Goal: Transaction & Acquisition: Purchase product/service

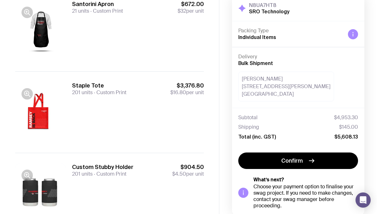
scroll to position [107, 0]
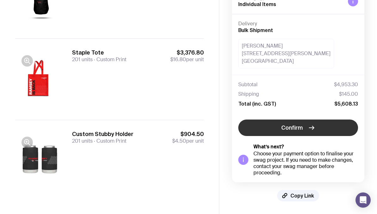
click at [266, 124] on button "Confirm" at bounding box center [299, 127] width 120 height 16
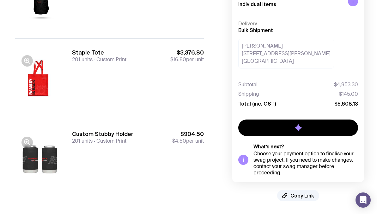
scroll to position [50, 0]
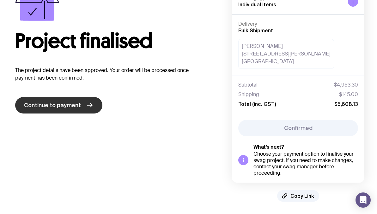
click at [75, 107] on span "Continue to payment" at bounding box center [52, 105] width 57 height 8
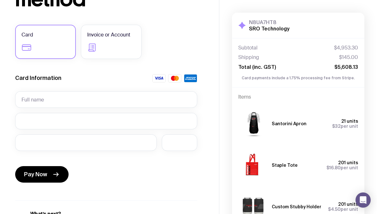
scroll to position [67, 0]
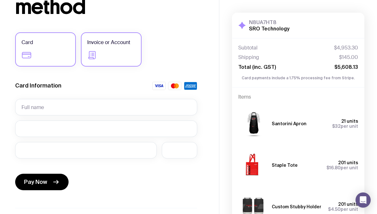
click at [118, 34] on label "Invoice or Account" at bounding box center [111, 49] width 61 height 34
click at [0, 0] on input "Invoice or Account" at bounding box center [0, 0] width 0 height 0
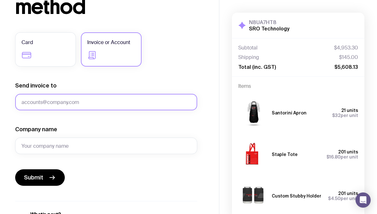
click at [47, 102] on input "Send invoice to" at bounding box center [106, 102] width 182 height 16
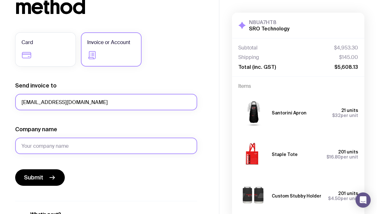
type input "finance@lccgroup.com.au"
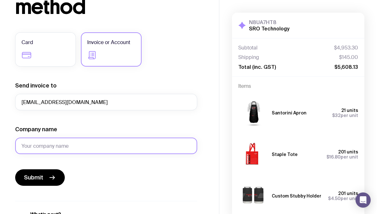
click at [40, 146] on input "Company name" at bounding box center [106, 145] width 182 height 16
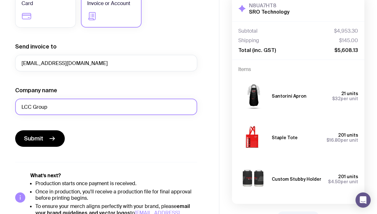
scroll to position [121, 0]
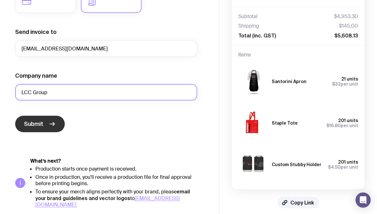
type input "LCC Group"
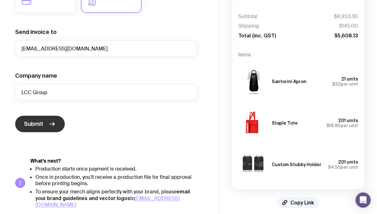
click at [44, 124] on button "Submit" at bounding box center [40, 123] width 50 height 16
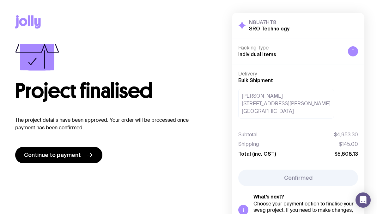
click at [260, 103] on div "[PERSON_NAME] [STREET_ADDRESS][PERSON_NAME]" at bounding box center [287, 104] width 96 height 30
